Goal: Information Seeking & Learning: Learn about a topic

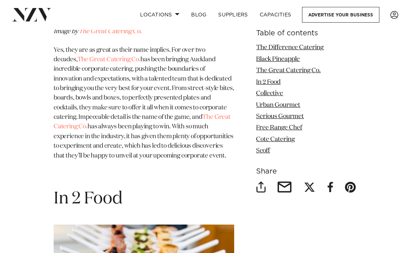
scroll to position [1228, 0]
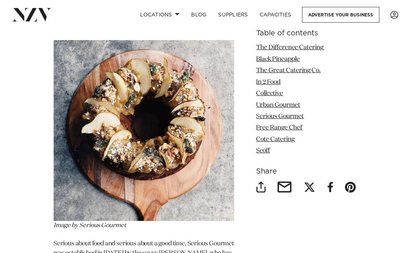
scroll to position [2262, 0]
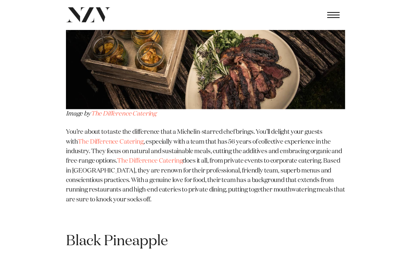
scroll to position [625, 0]
